Goal: Task Accomplishment & Management: Complete application form

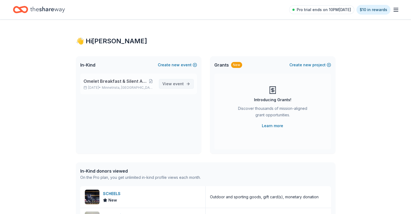
click at [177, 85] on span "event" at bounding box center [178, 83] width 11 height 5
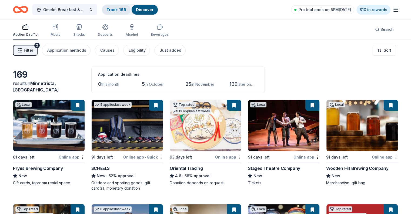
click at [119, 8] on link "Track · 169" at bounding box center [116, 9] width 20 height 5
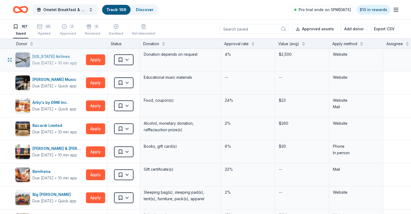
click at [53, 60] on div "Due in 77 days" at bounding box center [42, 63] width 21 height 6
click at [137, 59] on html "Omelet Breakfast & Silent Auction Fundraiser Track · 169 Discover Pro trial end…" at bounding box center [205, 107] width 411 height 214
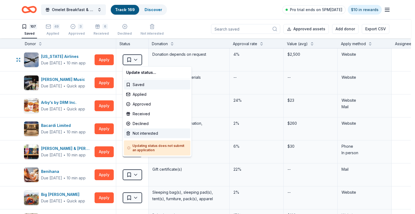
click at [154, 131] on div "Not interested" at bounding box center [157, 133] width 66 height 10
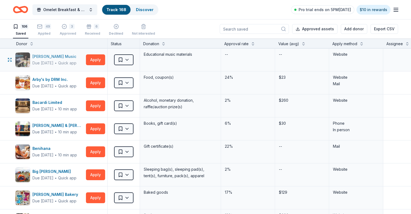
click at [60, 55] on div "[PERSON_NAME] Music" at bounding box center [55, 56] width 46 height 6
click at [137, 59] on html "Omelet Breakfast & Silent Auction Fundraiser Track · 168 Discover Pro trial end…" at bounding box center [205, 107] width 411 height 214
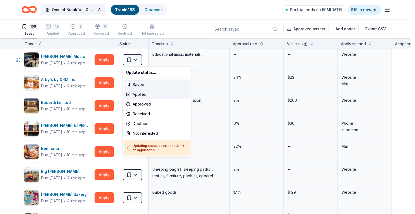
click at [145, 95] on div "Applied" at bounding box center [157, 94] width 66 height 10
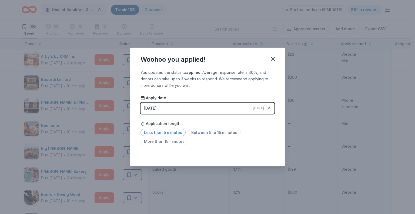
click at [170, 131] on span "Less than 5 minutes" at bounding box center [162, 131] width 45 height 7
drag, startPoint x: 272, startPoint y: 60, endPoint x: 263, endPoint y: 65, distance: 9.7
click at [272, 60] on icon "button" at bounding box center [273, 59] width 8 height 8
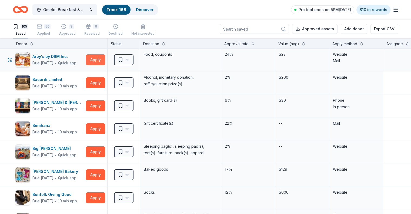
click at [103, 60] on button "Apply" at bounding box center [95, 59] width 19 height 11
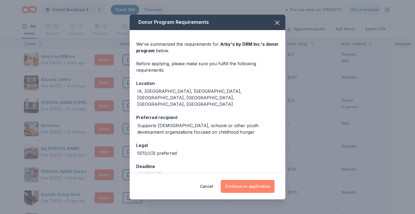
drag, startPoint x: 247, startPoint y: 184, endPoint x: 217, endPoint y: 172, distance: 32.2
click at [247, 184] on button "Continue to application" at bounding box center [248, 185] width 54 height 13
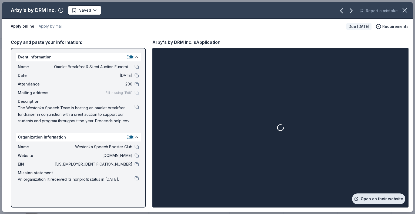
click at [381, 198] on link "Open on their website" at bounding box center [378, 198] width 53 height 11
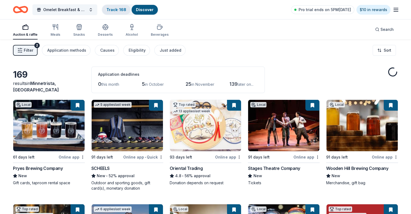
click at [122, 10] on link "Track · 168" at bounding box center [116, 9] width 20 height 5
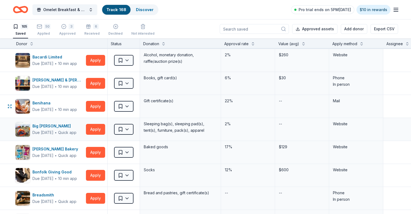
scroll to position [27, 0]
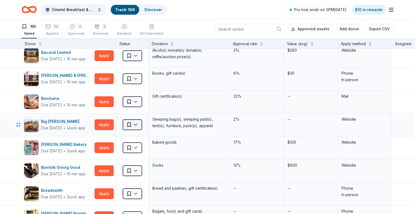
click at [135, 124] on html "Omelet Breakfast & Silent Auction Fundraiser Track · 168 Discover Pro trial end…" at bounding box center [207, 107] width 415 height 214
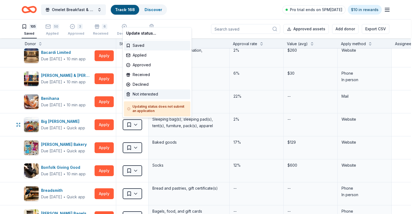
click at [137, 94] on div "Not interested" at bounding box center [157, 94] width 66 height 10
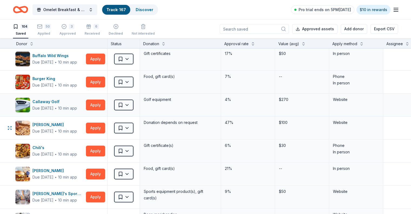
scroll to position [189, 0]
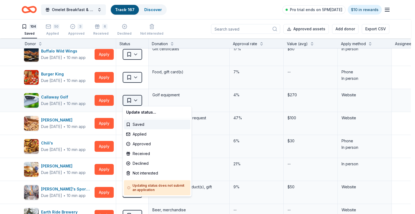
click at [135, 98] on html "Omelet Breakfast & Silent Auction Fundraiser Track · 167 Discover Pro trial end…" at bounding box center [207, 107] width 415 height 214
click at [155, 173] on div "Not interested" at bounding box center [157, 173] width 66 height 10
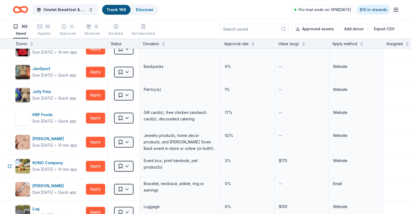
scroll to position [864, 0]
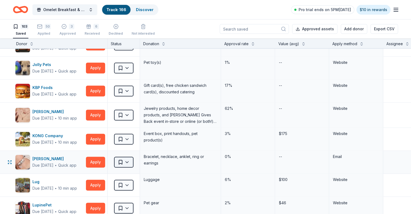
click at [137, 159] on html "Omelet Breakfast & Silent Auction Fundraiser Track · 166 Discover Pro trial end…" at bounding box center [205, 107] width 411 height 214
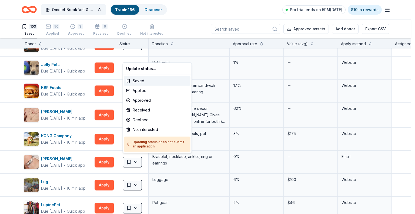
click at [248, 11] on html "Omelet Breakfast & Silent Auction Fundraiser Track · 166 Discover Pro trial end…" at bounding box center [207, 107] width 415 height 214
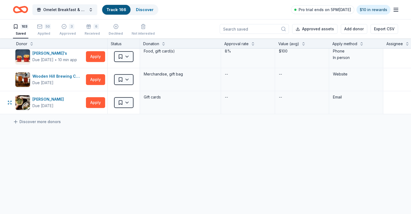
scroll to position [2011, 0]
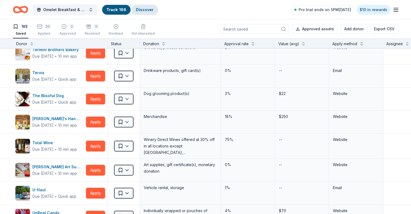
click at [152, 6] on div "Discover" at bounding box center [144, 10] width 26 height 10
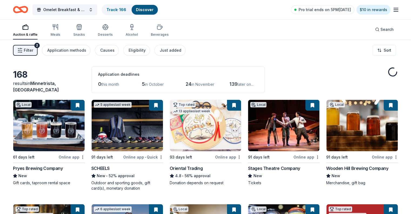
click at [33, 50] on span "Filter" at bounding box center [28, 50] width 9 height 6
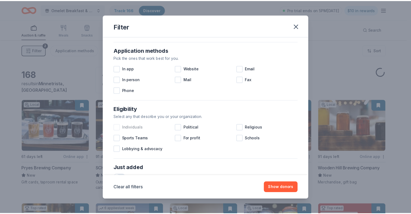
scroll to position [216, 0]
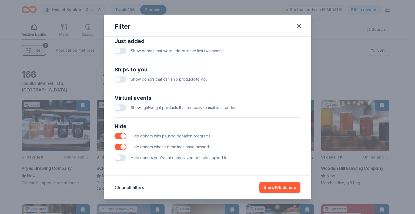
click at [122, 157] on button "button" at bounding box center [120, 157] width 12 height 6
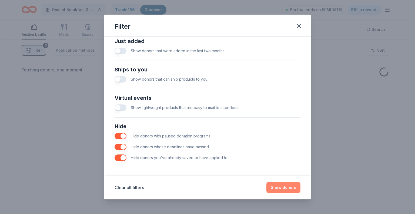
click at [277, 186] on button "Show donors" at bounding box center [283, 187] width 34 height 11
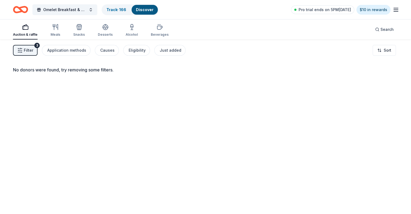
click at [193, 3] on div "Omelet Breakfast & Silent Auction Fundraiser Track · 166 Discover Pro trial end…" at bounding box center [205, 9] width 411 height 19
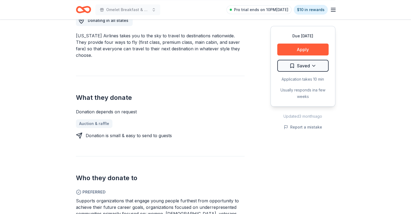
scroll to position [243, 0]
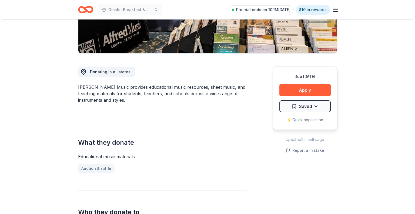
scroll to position [81, 0]
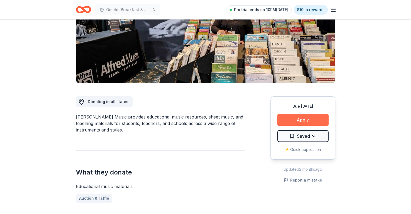
click at [292, 120] on button "Apply" at bounding box center [302, 120] width 51 height 12
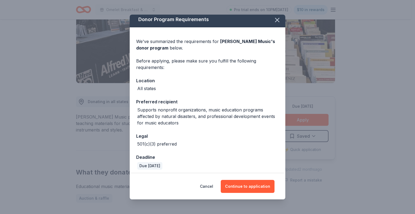
scroll to position [5, 0]
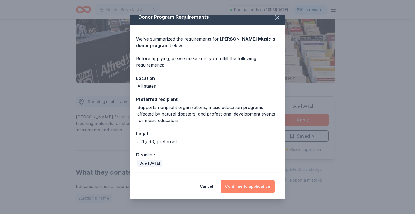
click at [243, 185] on button "Continue to application" at bounding box center [248, 185] width 54 height 13
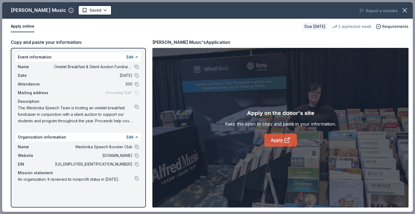
click at [285, 140] on icon at bounding box center [287, 140] width 6 height 6
